Goal: Task Accomplishment & Management: Use online tool/utility

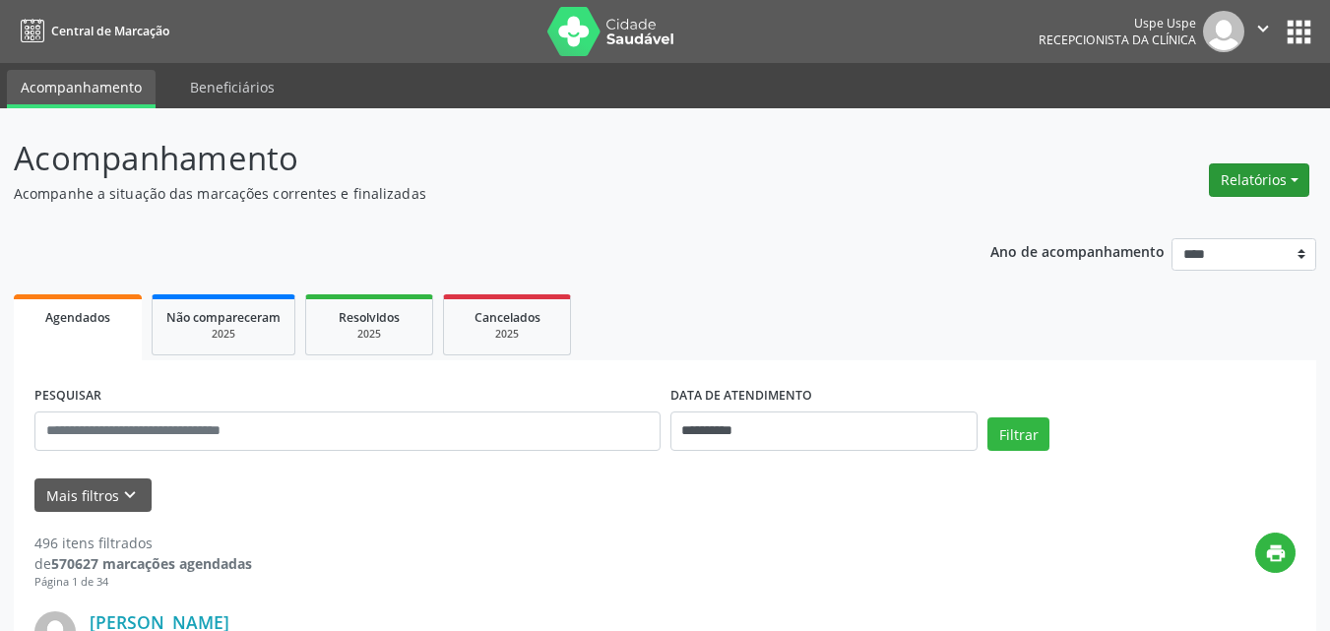
click at [1294, 177] on button "Relatórios" at bounding box center [1259, 179] width 100 height 33
click at [1201, 220] on link "Agendamentos" at bounding box center [1203, 223] width 212 height 28
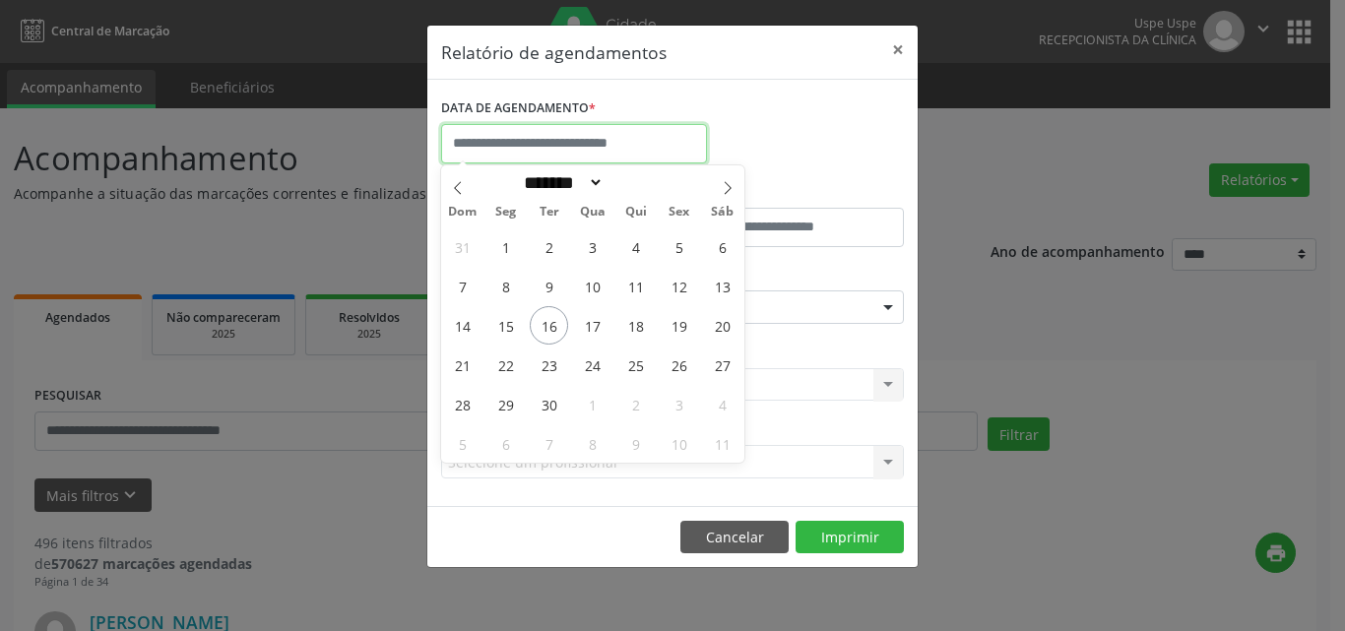
click at [532, 145] on input "text" at bounding box center [574, 143] width 266 height 39
click at [550, 331] on span "16" at bounding box center [549, 325] width 38 height 38
type input "**********"
click at [550, 331] on span "16" at bounding box center [549, 325] width 38 height 38
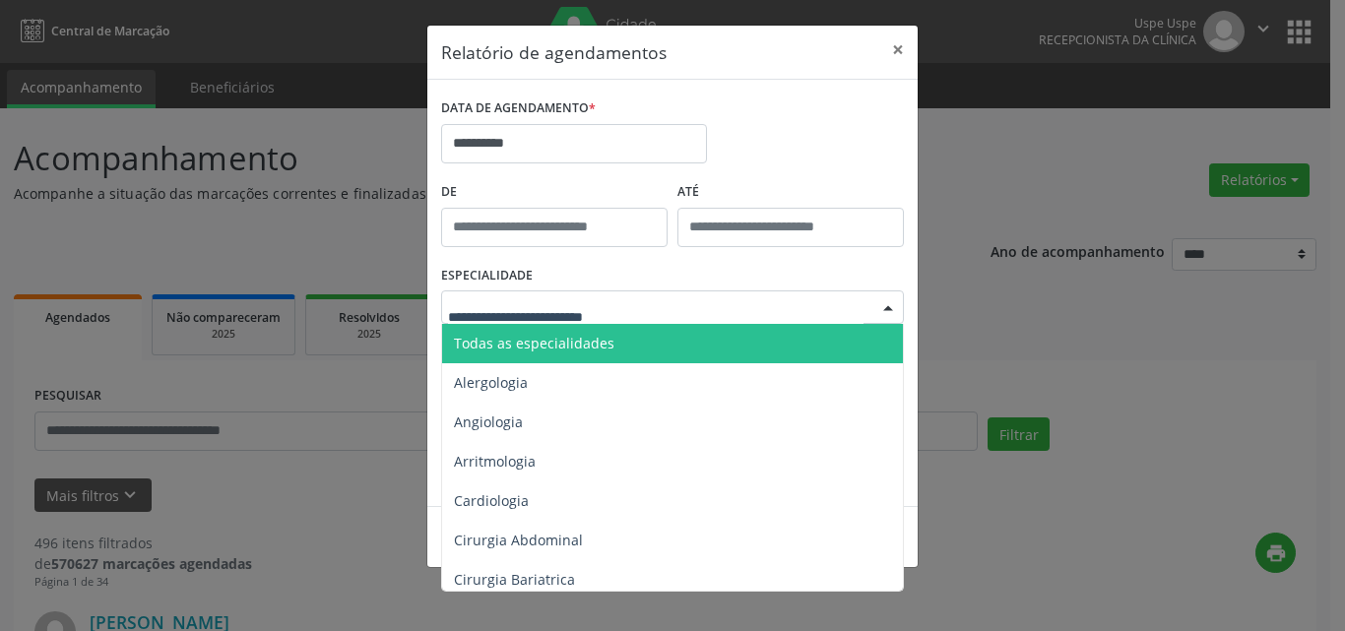
click at [560, 352] on span "Todas as especialidades" at bounding box center [534, 343] width 161 height 19
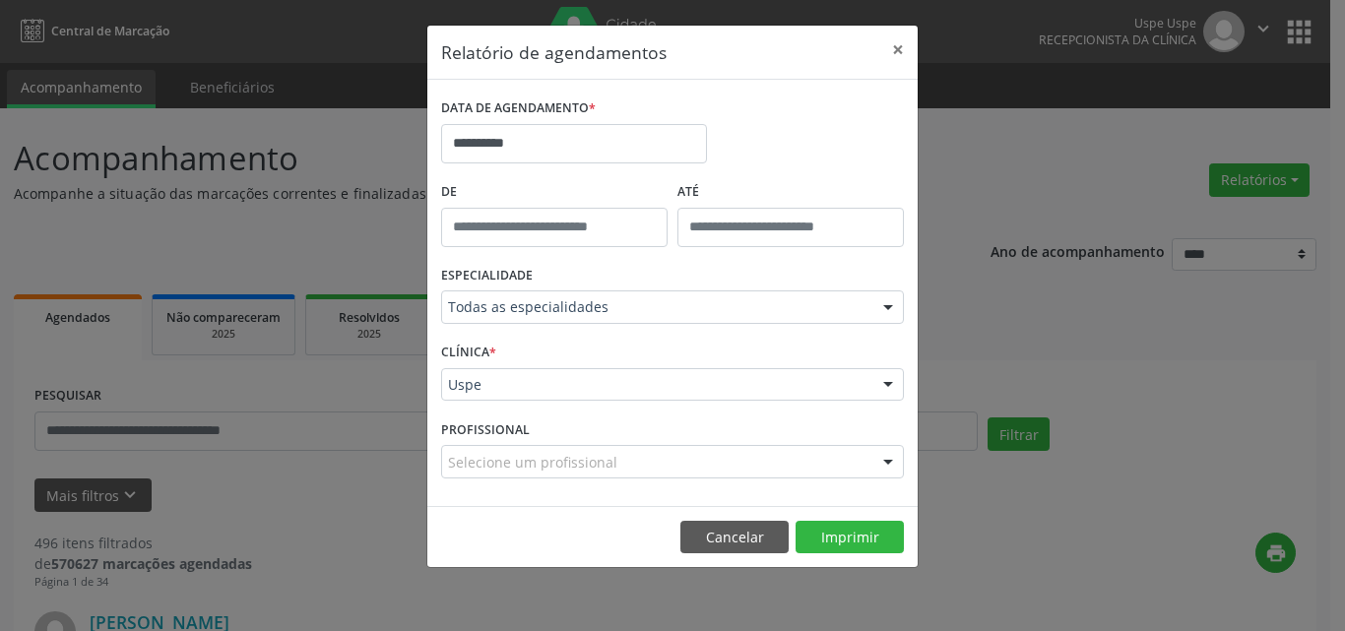
click at [520, 394] on div "Uspe" at bounding box center [672, 384] width 463 height 33
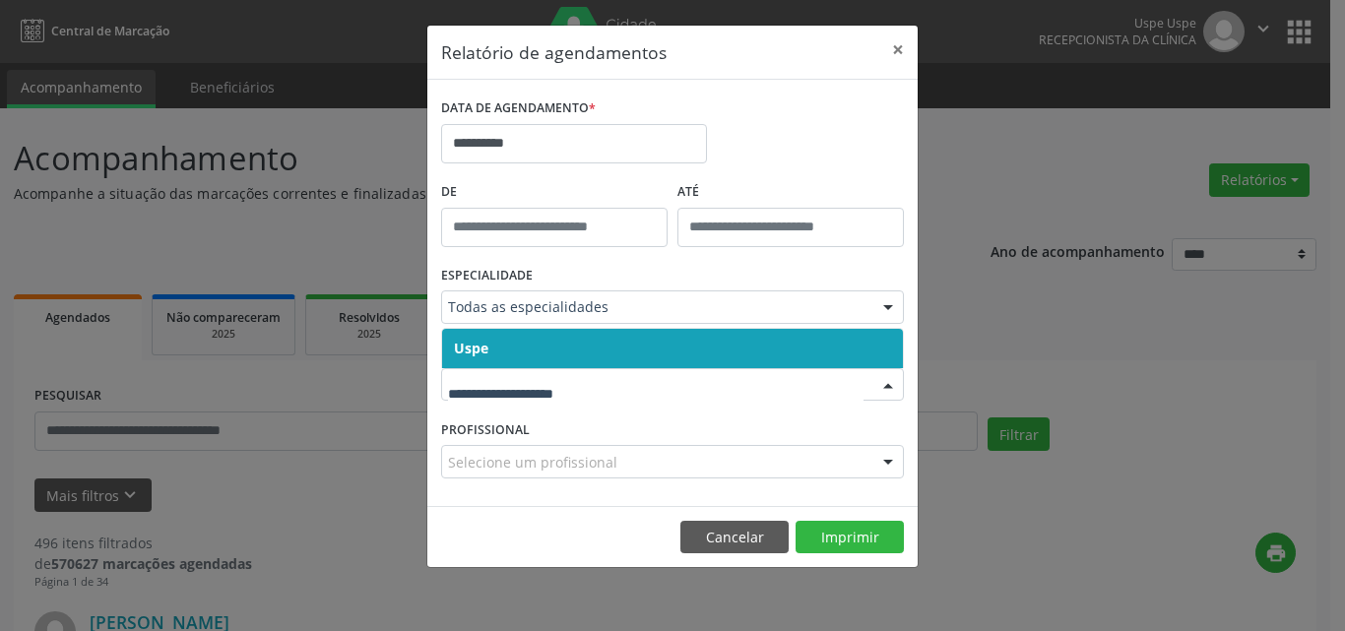
click at [522, 340] on span "Uspe" at bounding box center [672, 348] width 461 height 39
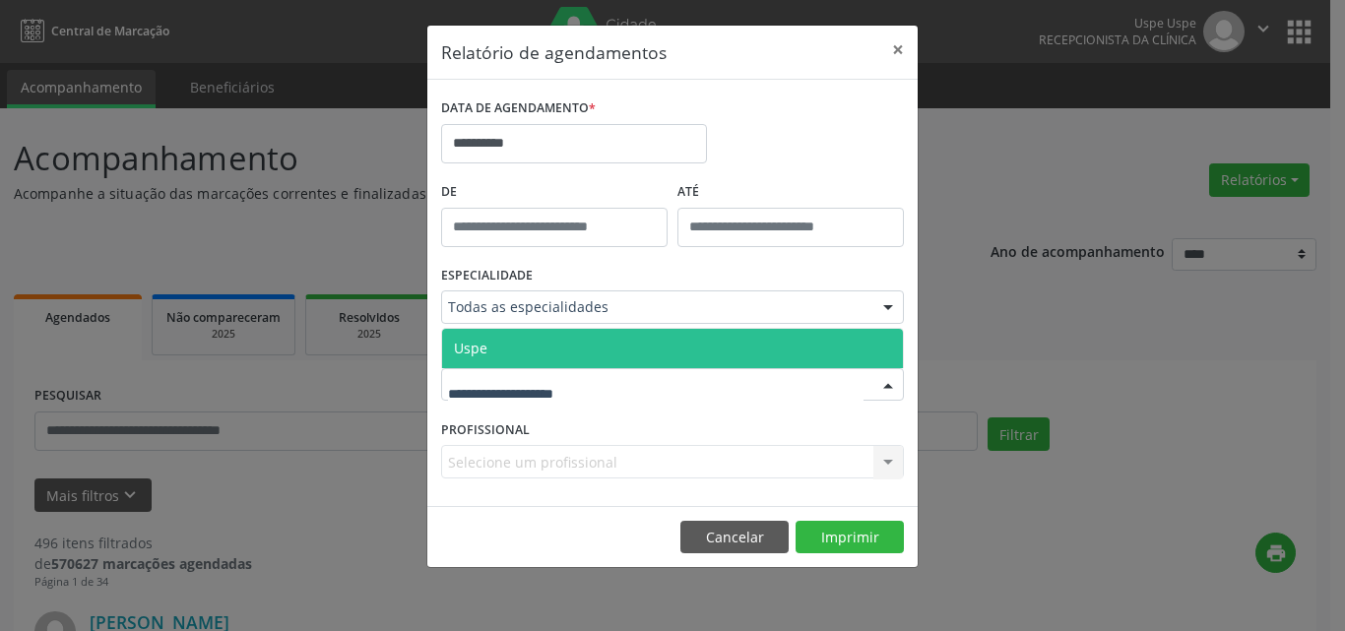
click at [534, 348] on span "Uspe" at bounding box center [672, 348] width 461 height 39
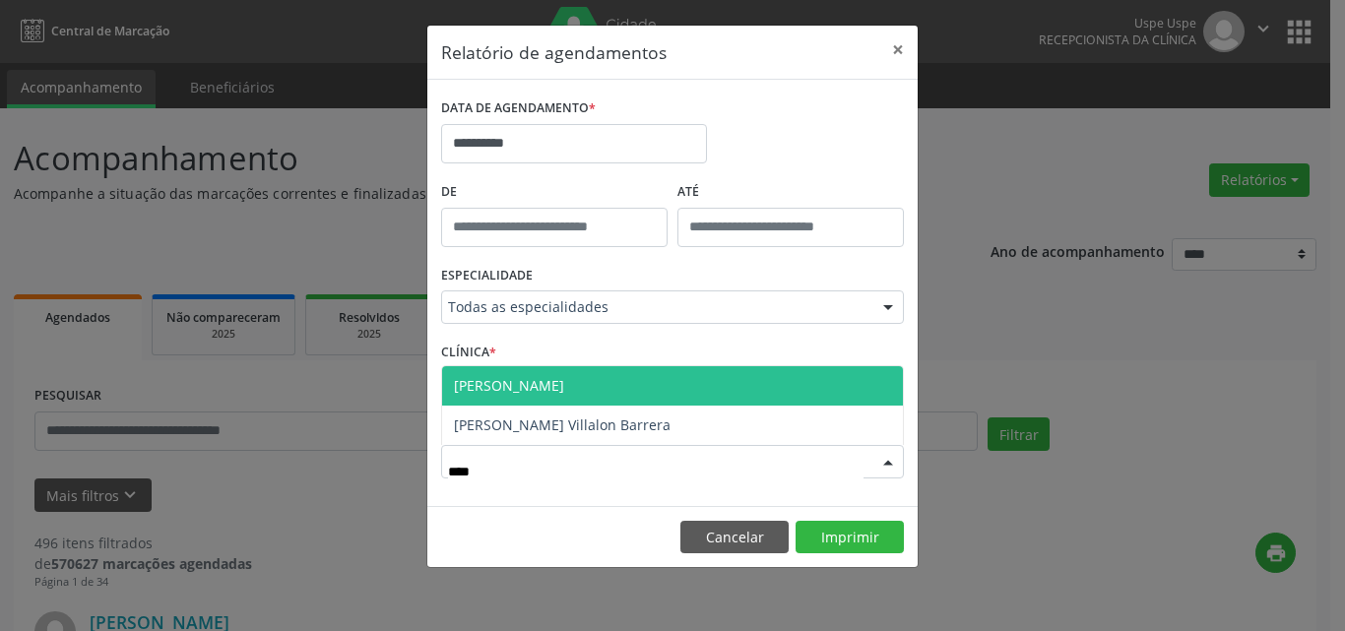
type input "*****"
click at [593, 390] on span "[PERSON_NAME]" at bounding box center [672, 385] width 461 height 39
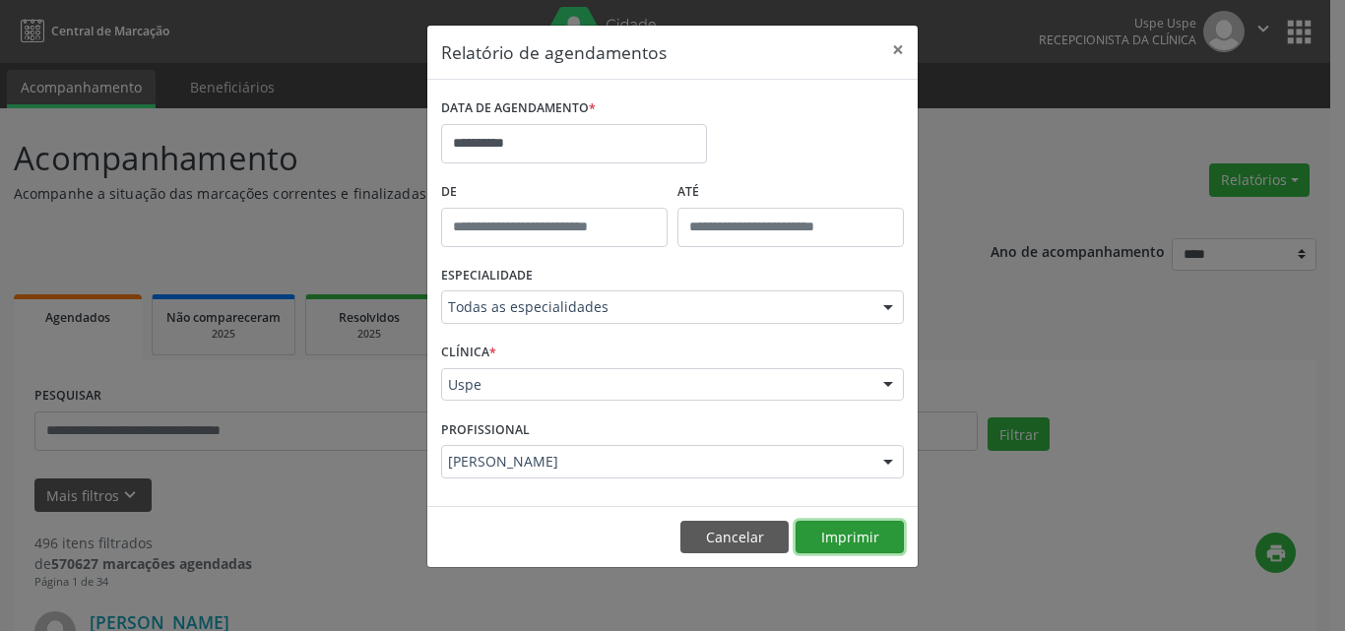
click at [847, 543] on button "Imprimir" at bounding box center [850, 537] width 108 height 33
